Goal: Navigation & Orientation: Find specific page/section

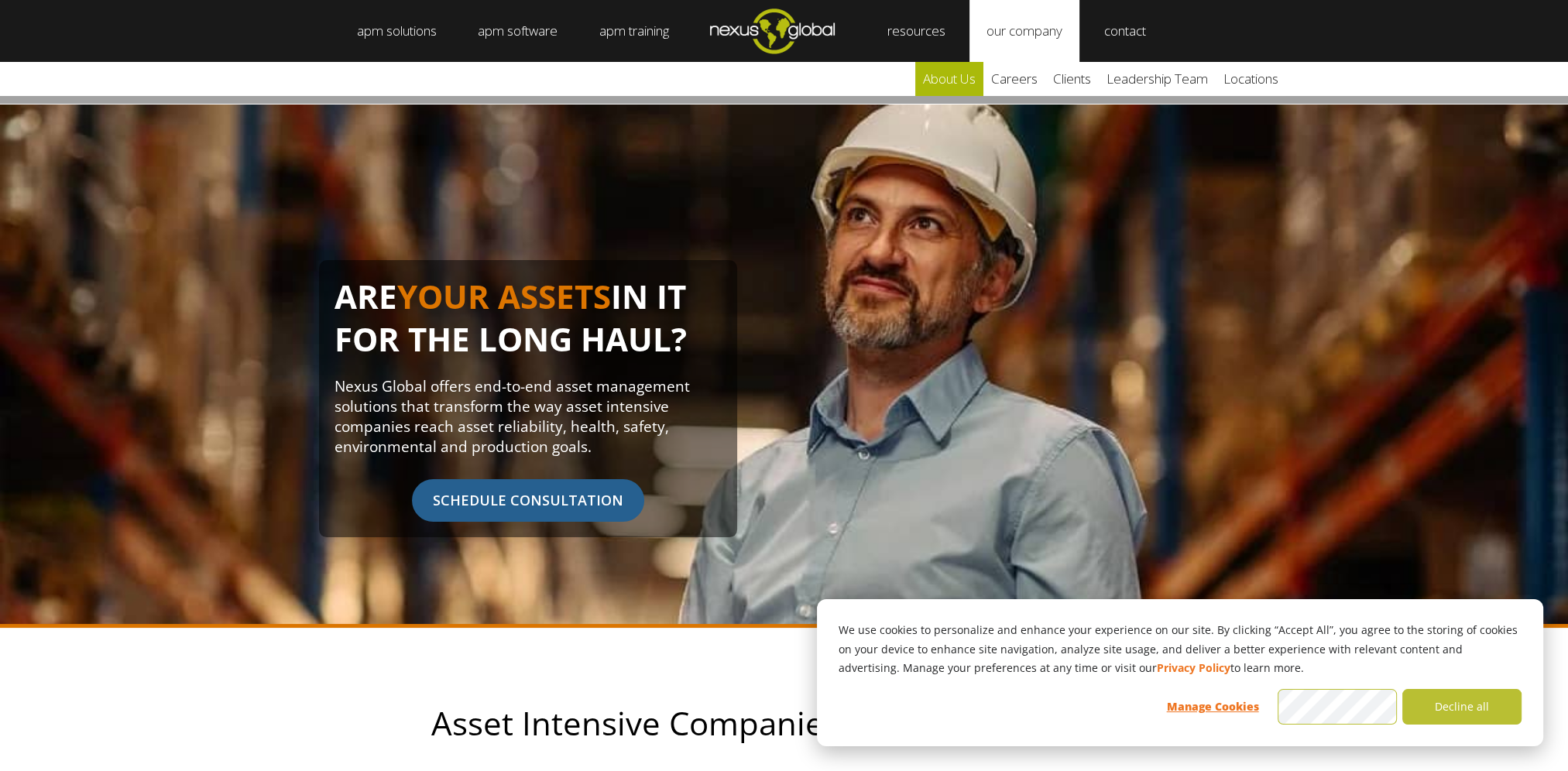
click at [969, 76] on link "about us" at bounding box center [950, 78] width 68 height 34
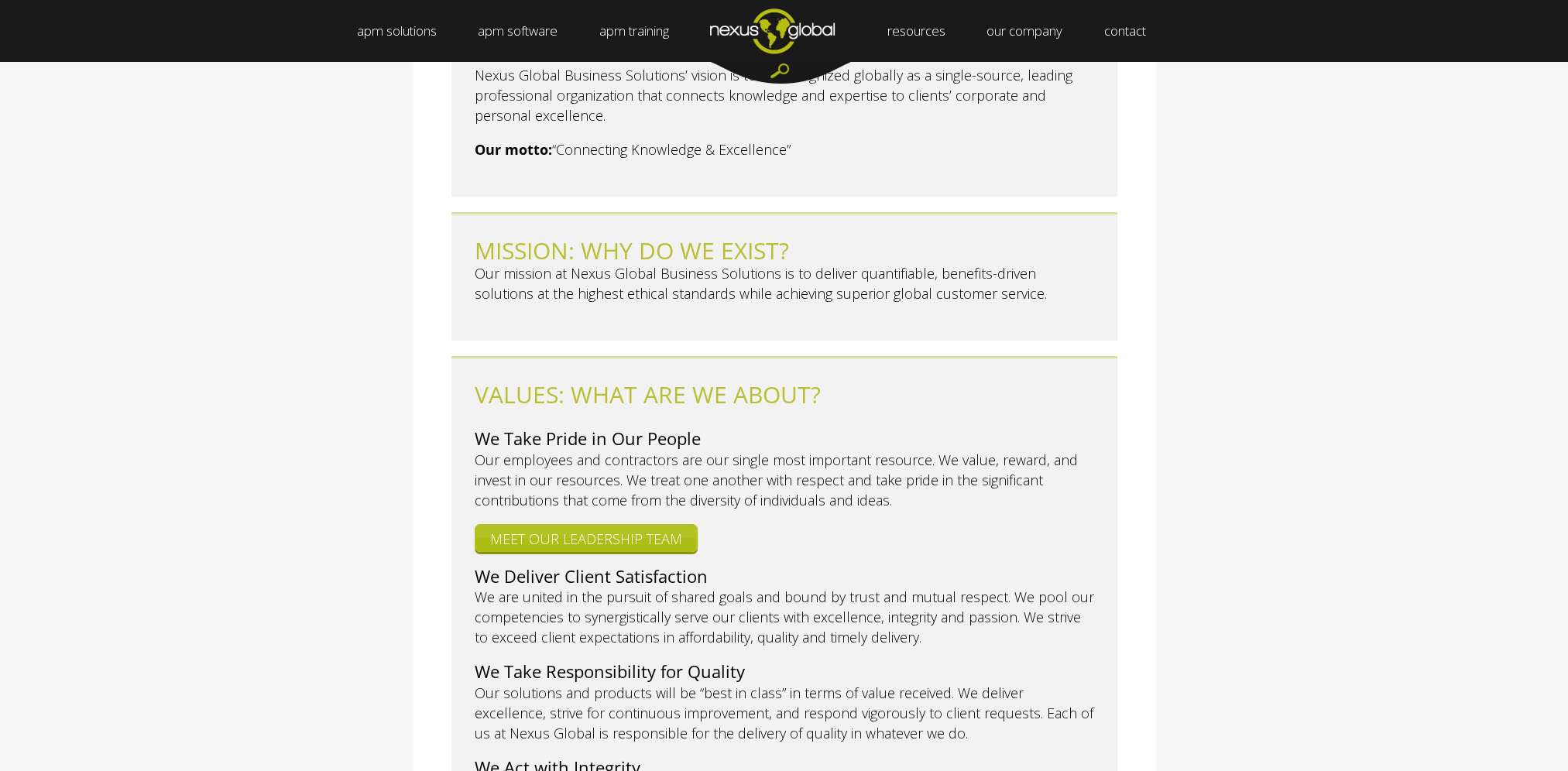
scroll to position [464, 0]
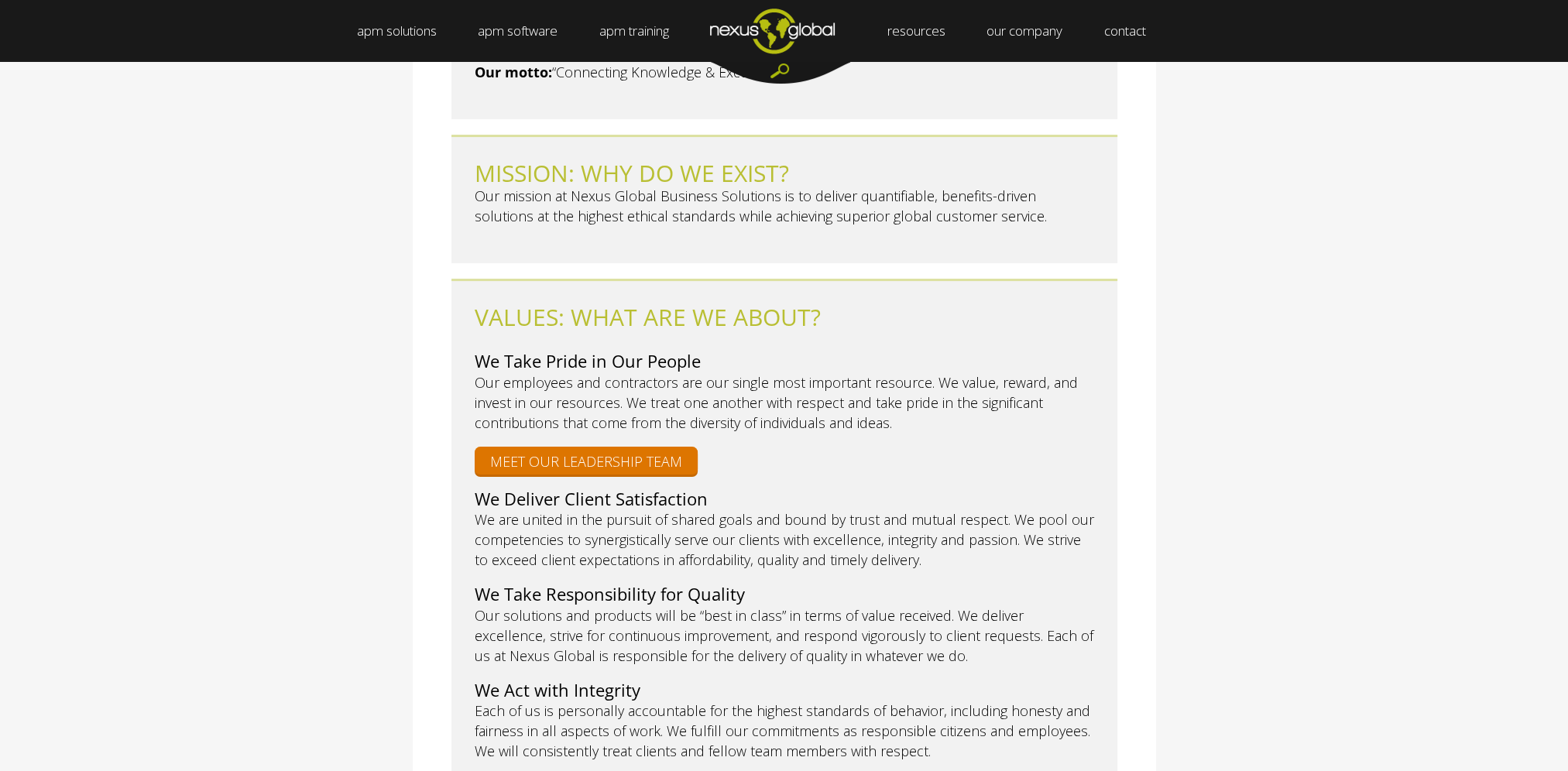
click at [559, 447] on link "MEET OUR LEADERSHIP TEAM" at bounding box center [586, 460] width 223 height 28
